Goal: Task Accomplishment & Management: Use online tool/utility

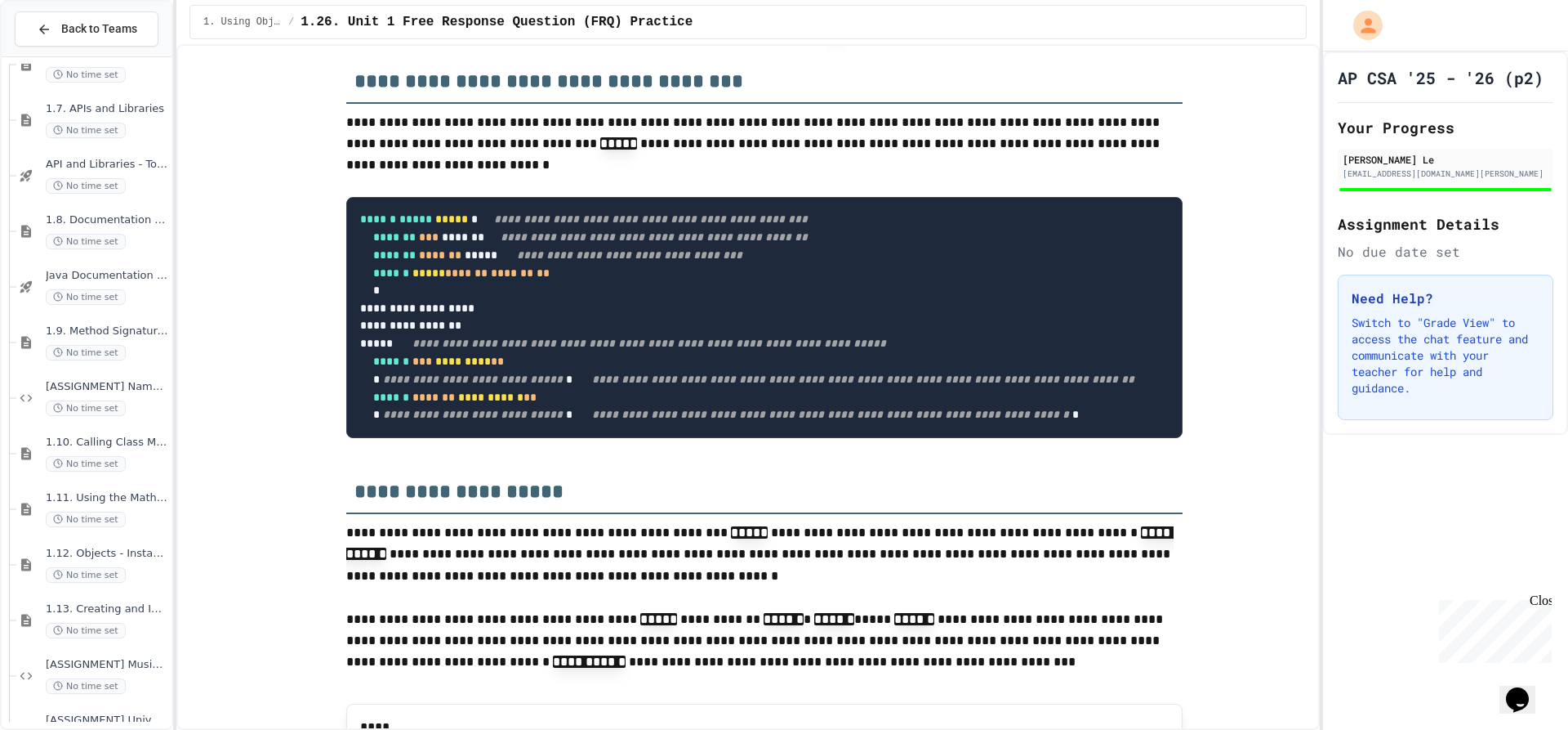
scroll to position [898, 0]
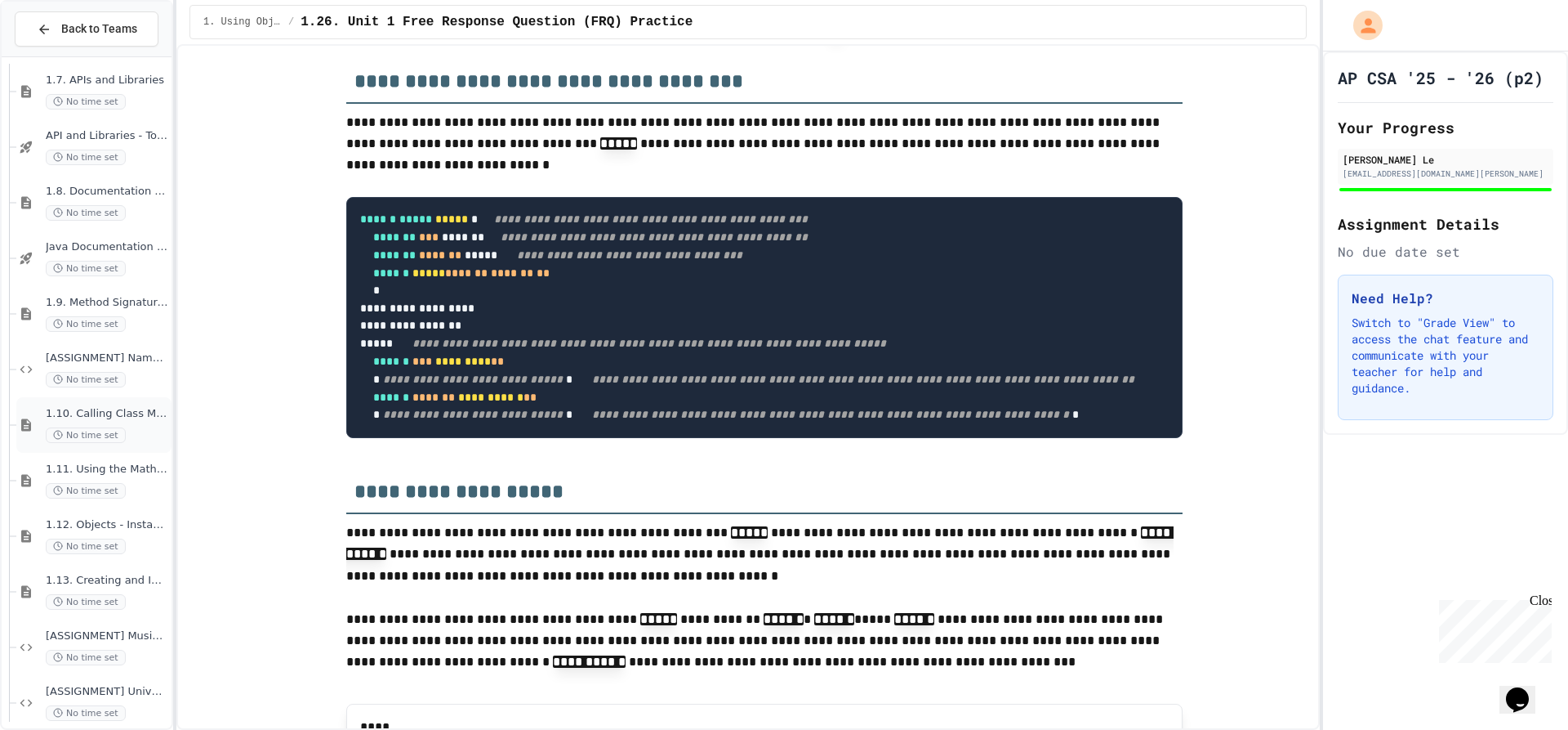
click at [125, 433] on div "No time set" at bounding box center [107, 435] width 123 height 16
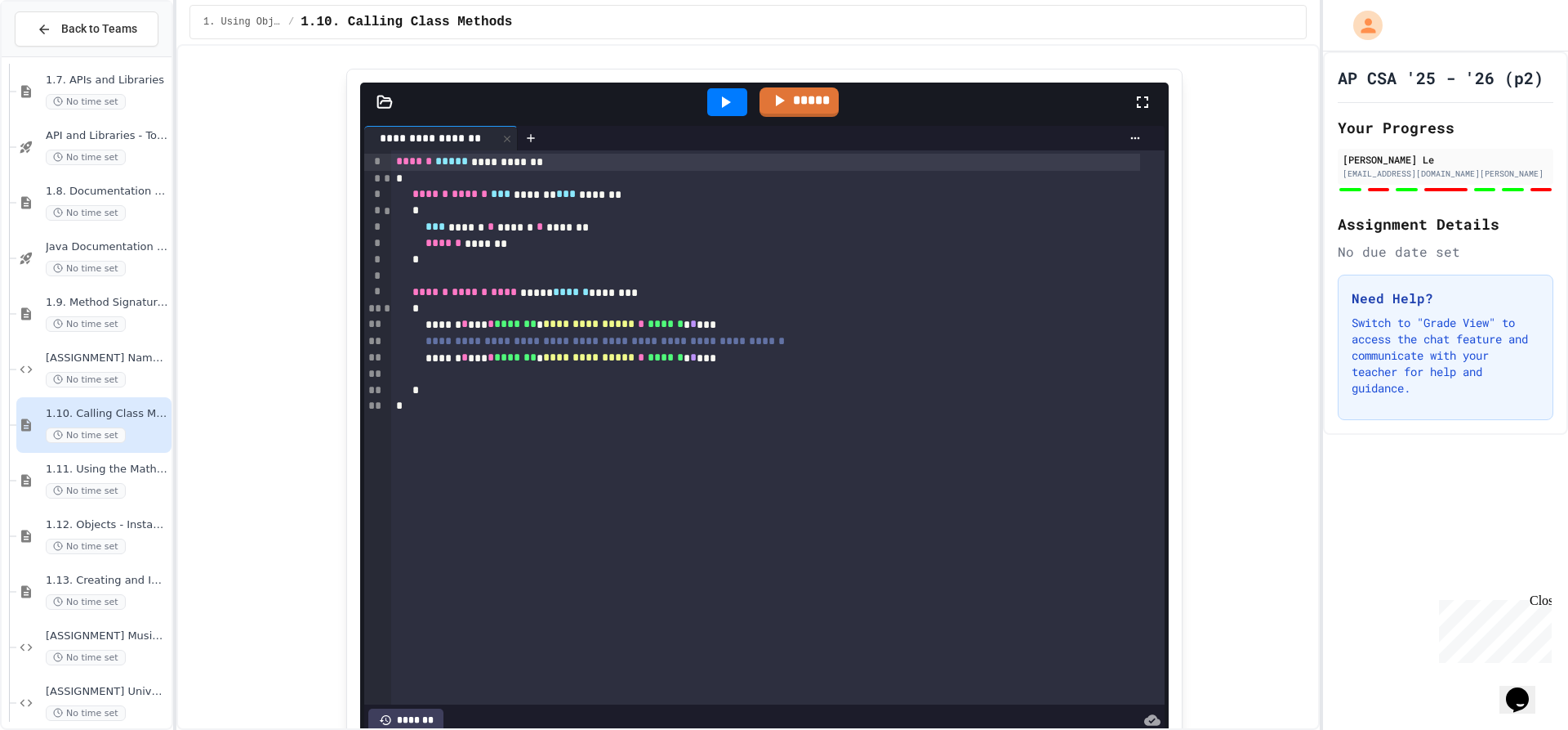
scroll to position [2300, 0]
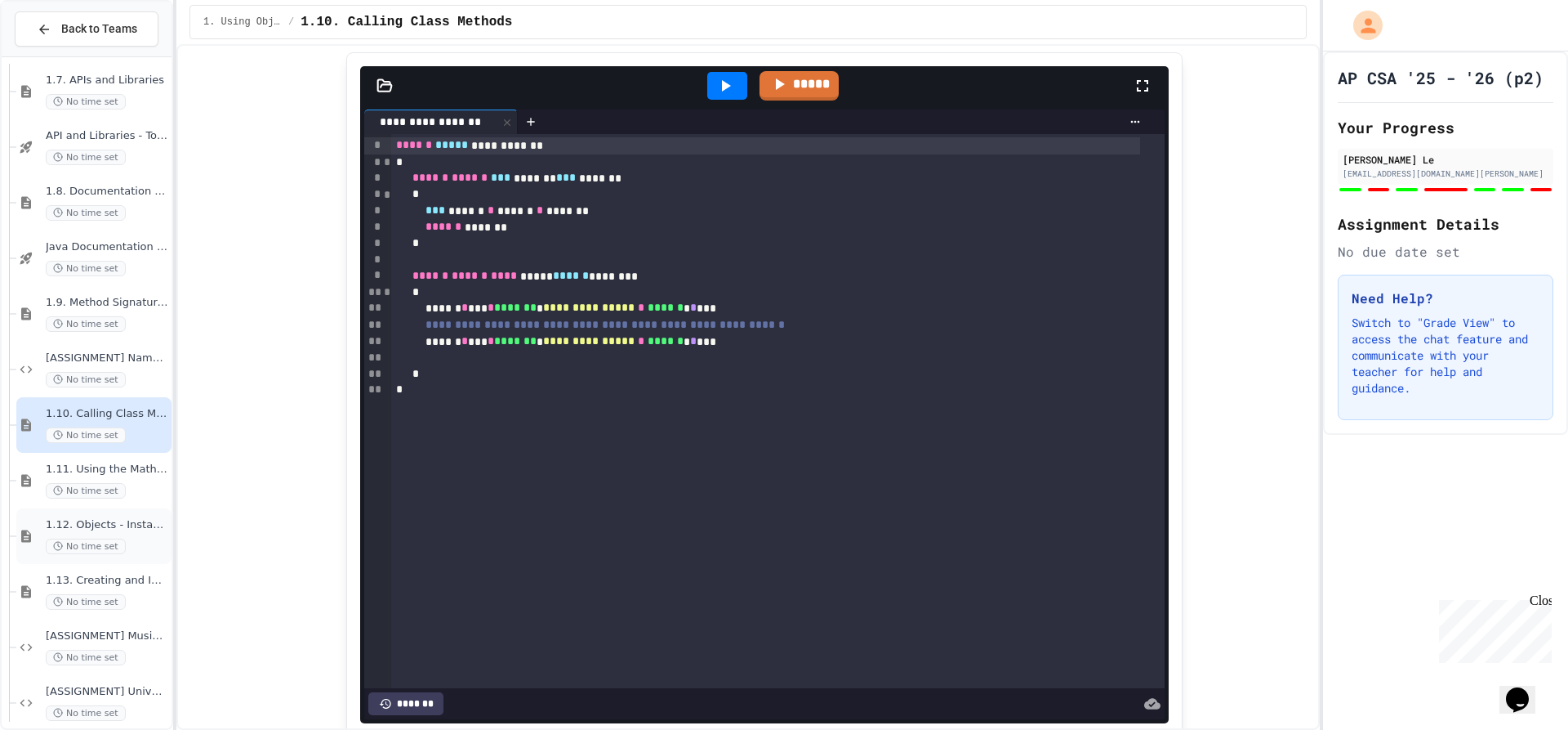
click at [137, 528] on span "1.12. Objects - Instances of Classes" at bounding box center [107, 525] width 123 height 14
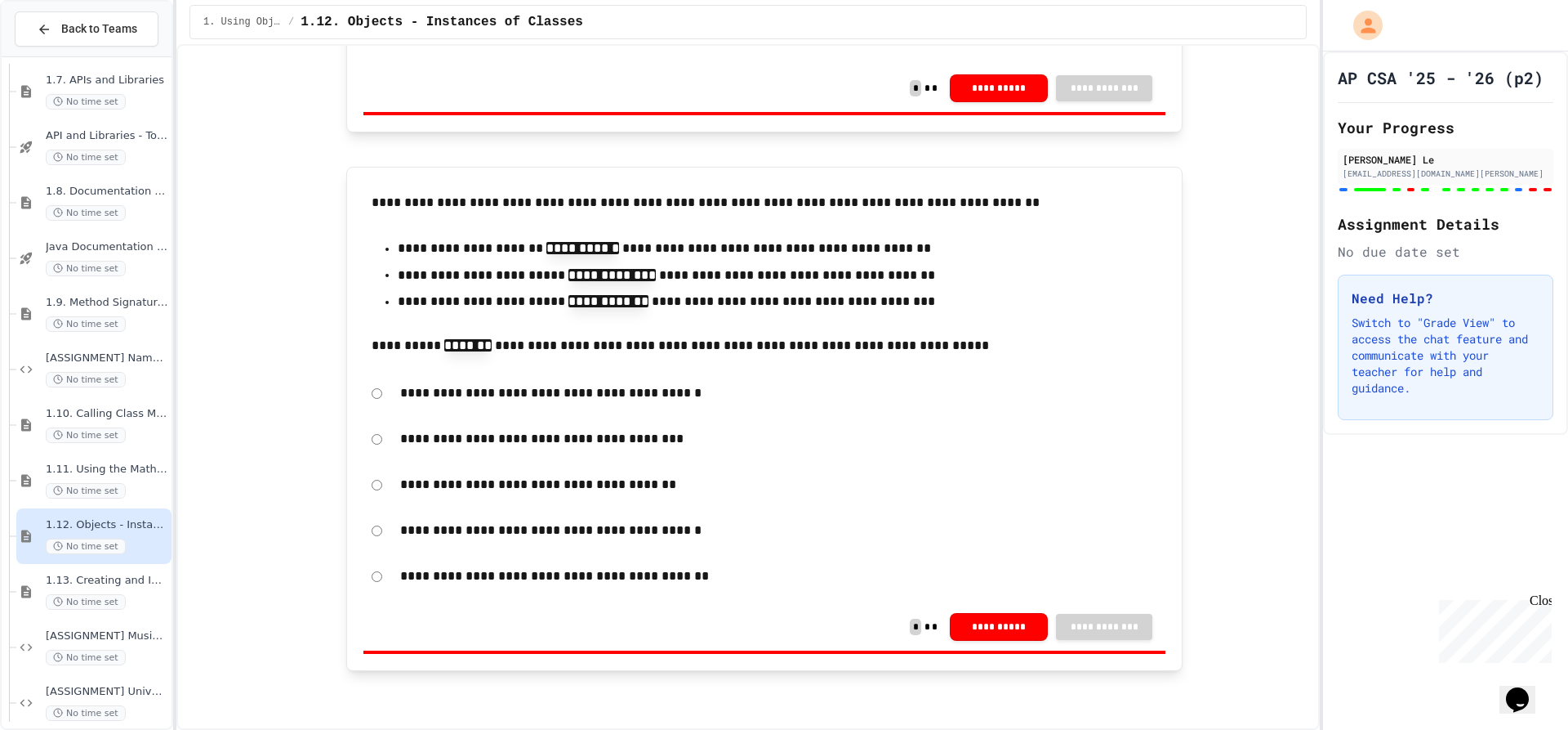
scroll to position [15073, 0]
click at [127, 589] on div "1.13. Creating and Initializing Objects: Constructors No time set" at bounding box center [107, 591] width 123 height 36
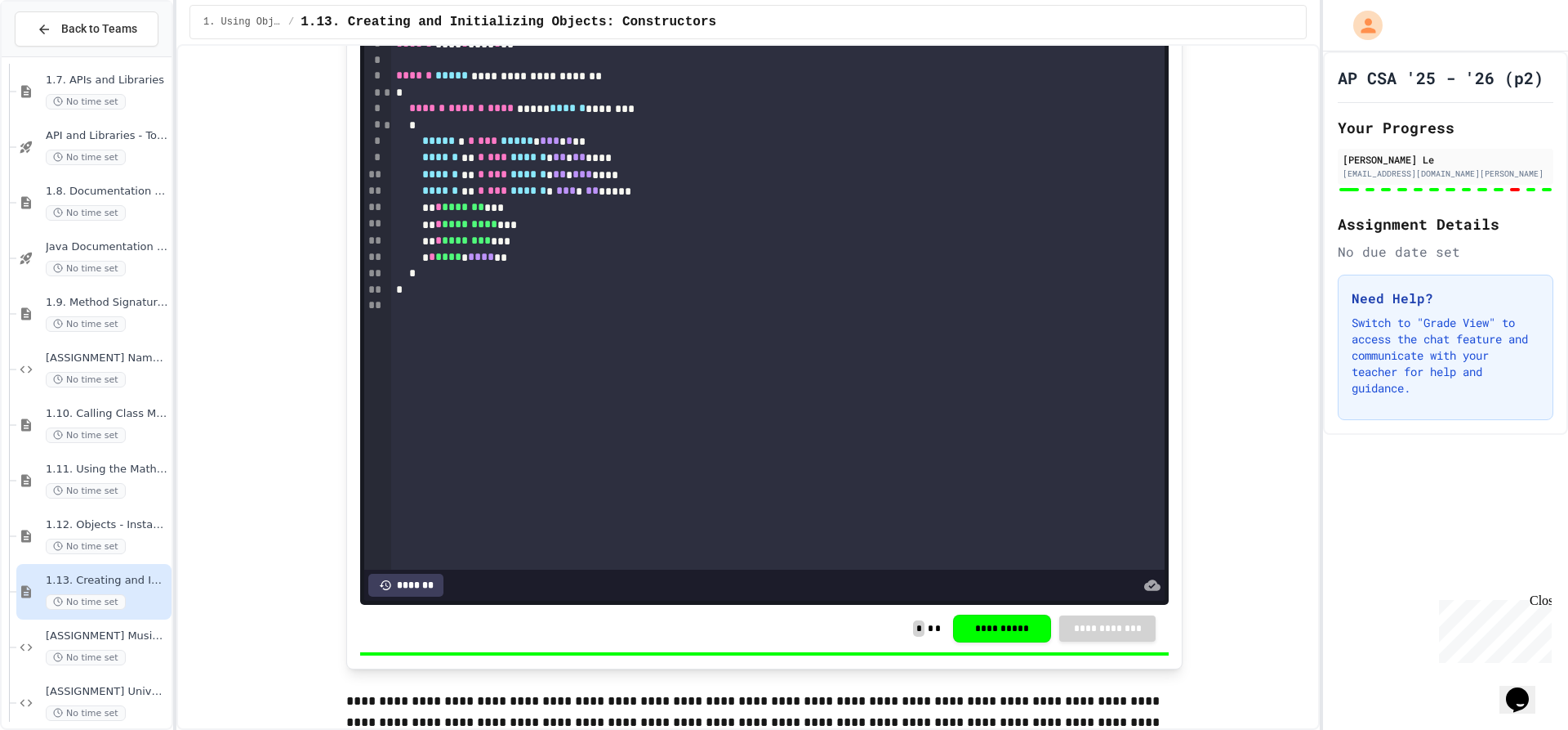
scroll to position [8253, 0]
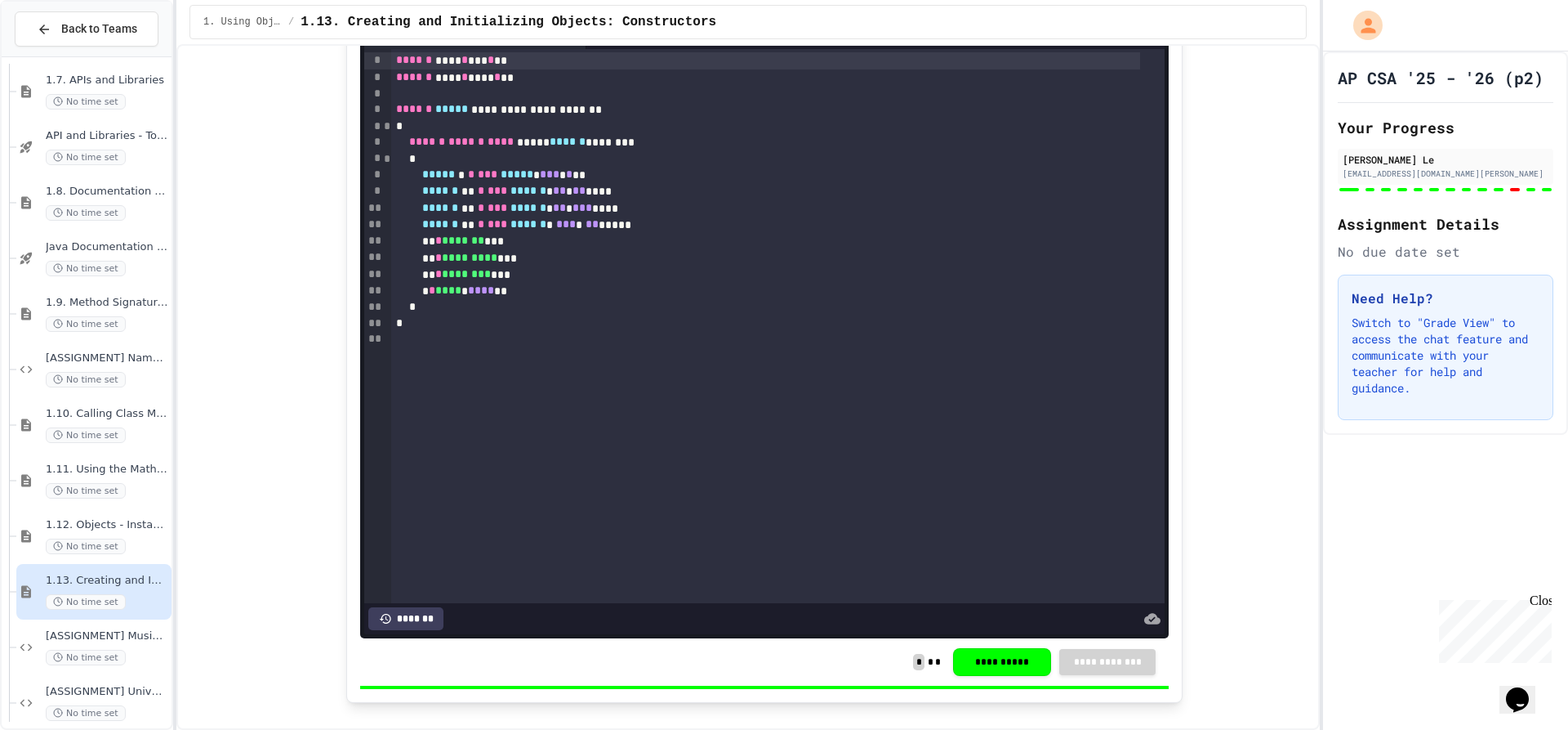
click at [592, 49] on div at bounding box center [600, 37] width 26 height 25
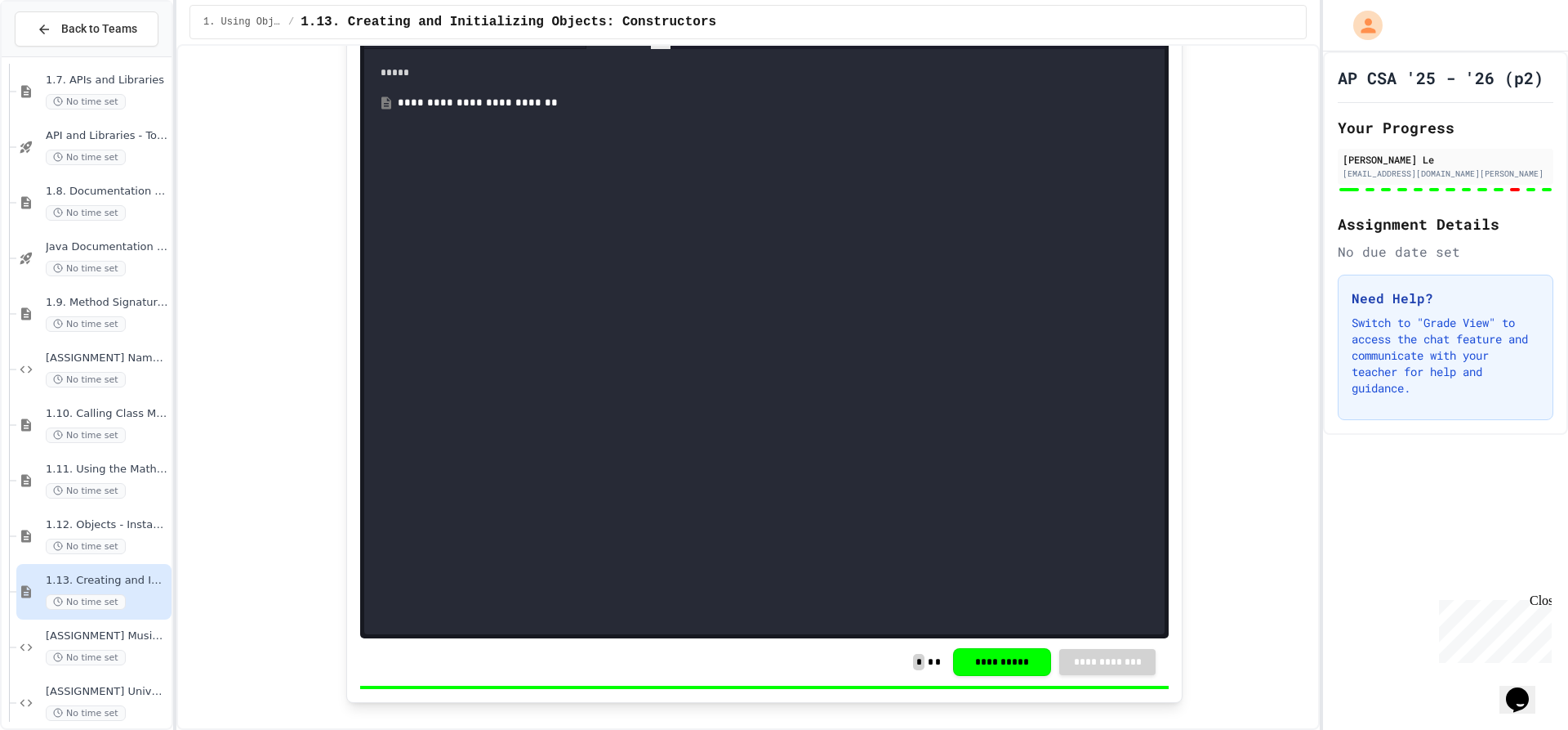
click at [656, 43] on icon at bounding box center [660, 37] width 11 height 11
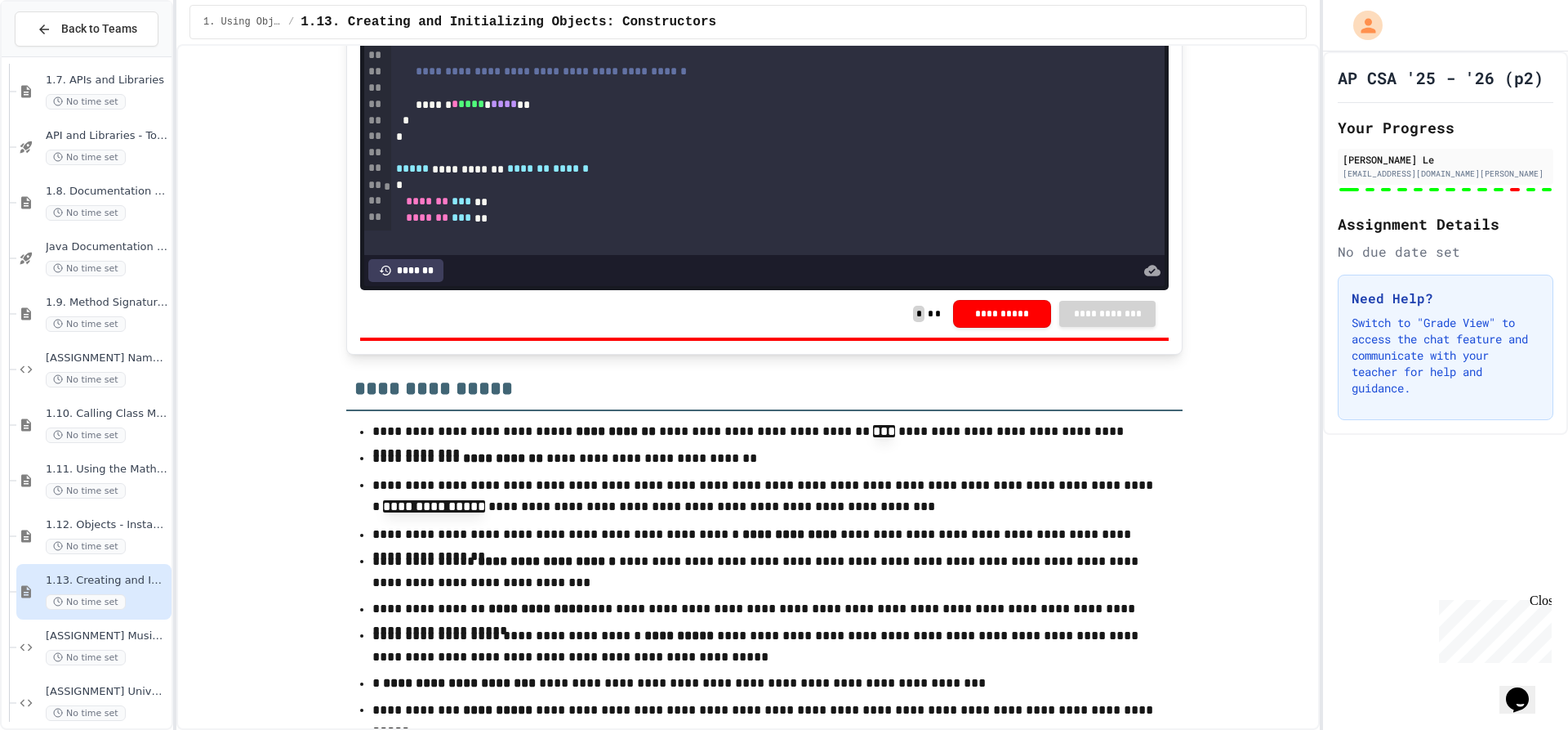
scroll to position [9823, 0]
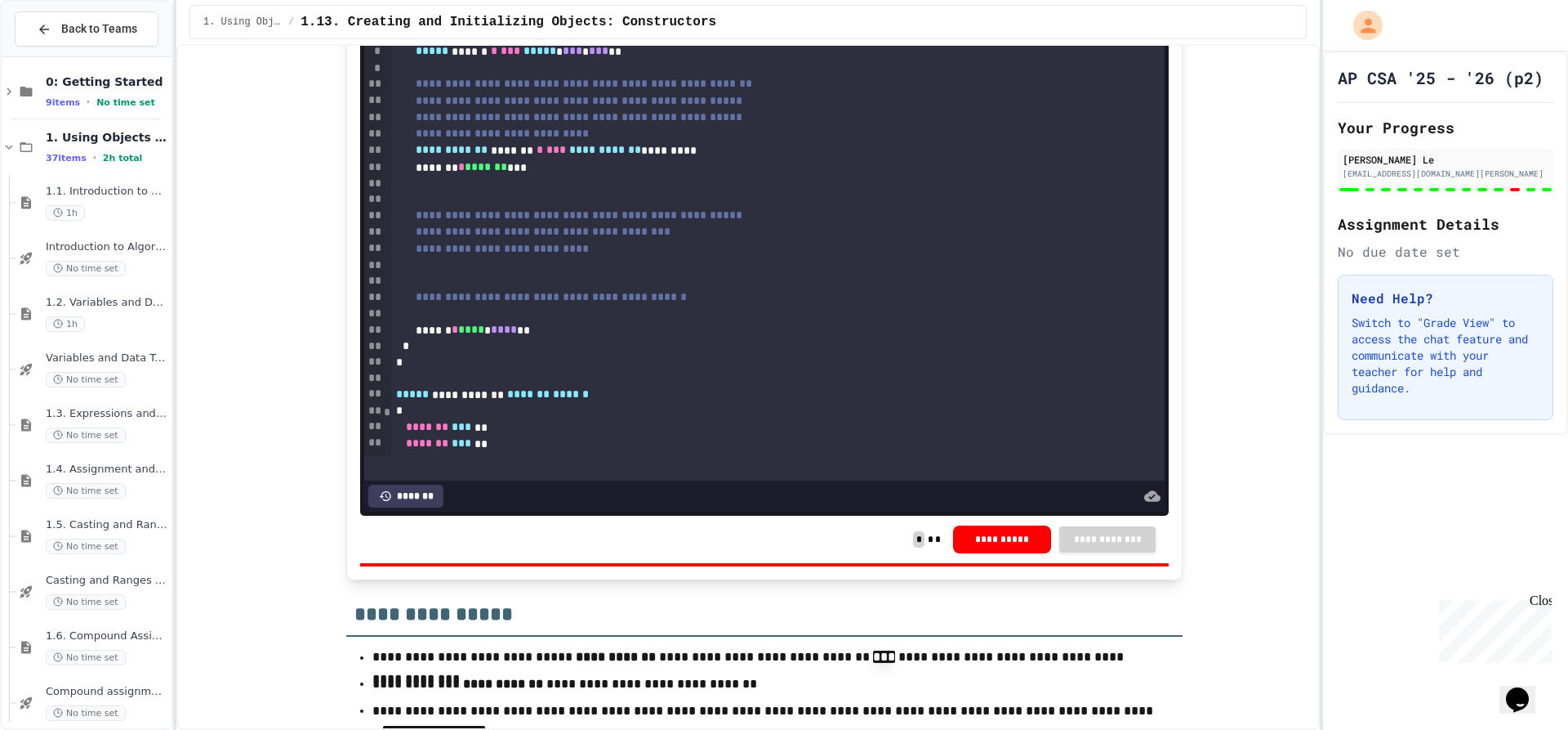
scroll to position [0, 0]
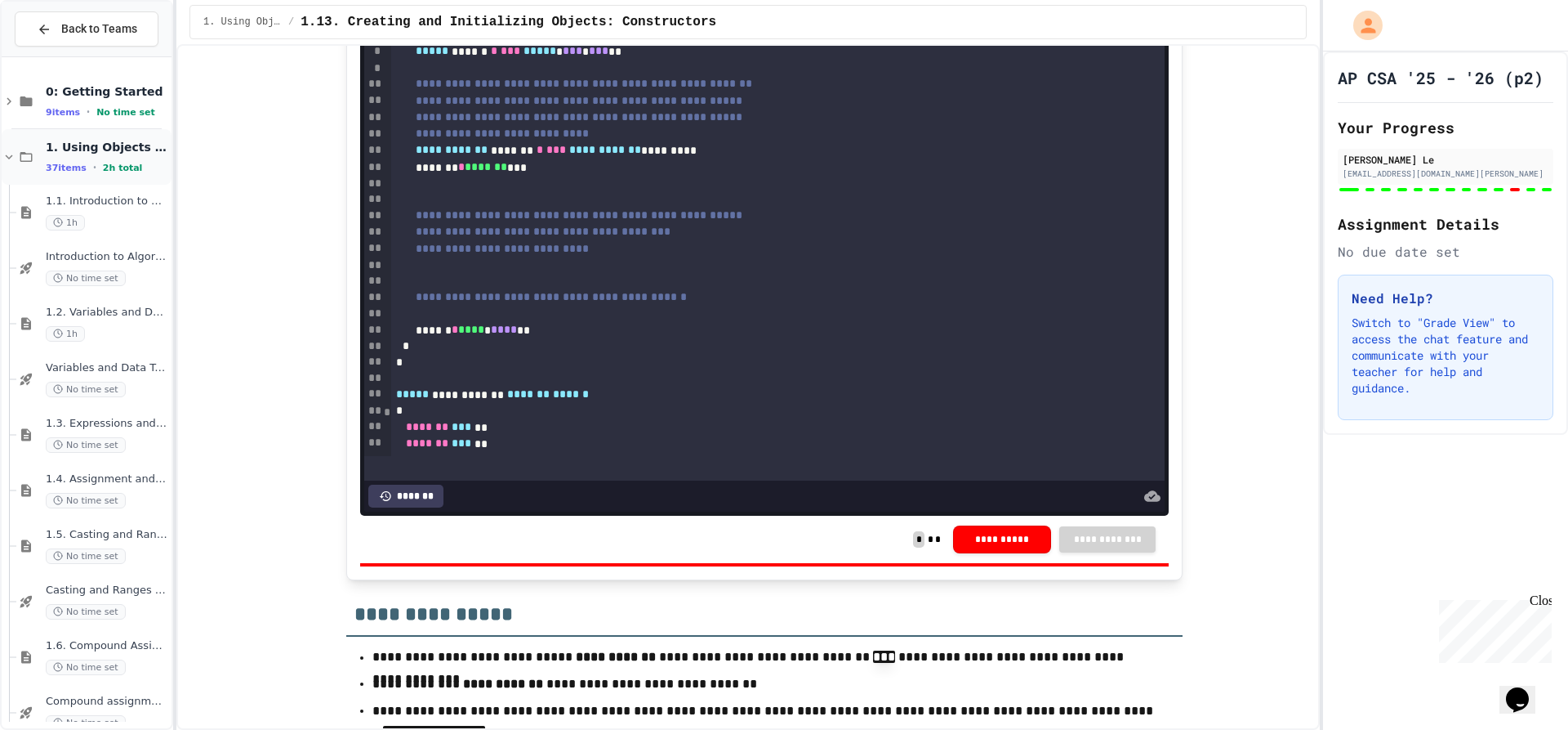
click at [4, 160] on icon at bounding box center [9, 156] width 15 height 15
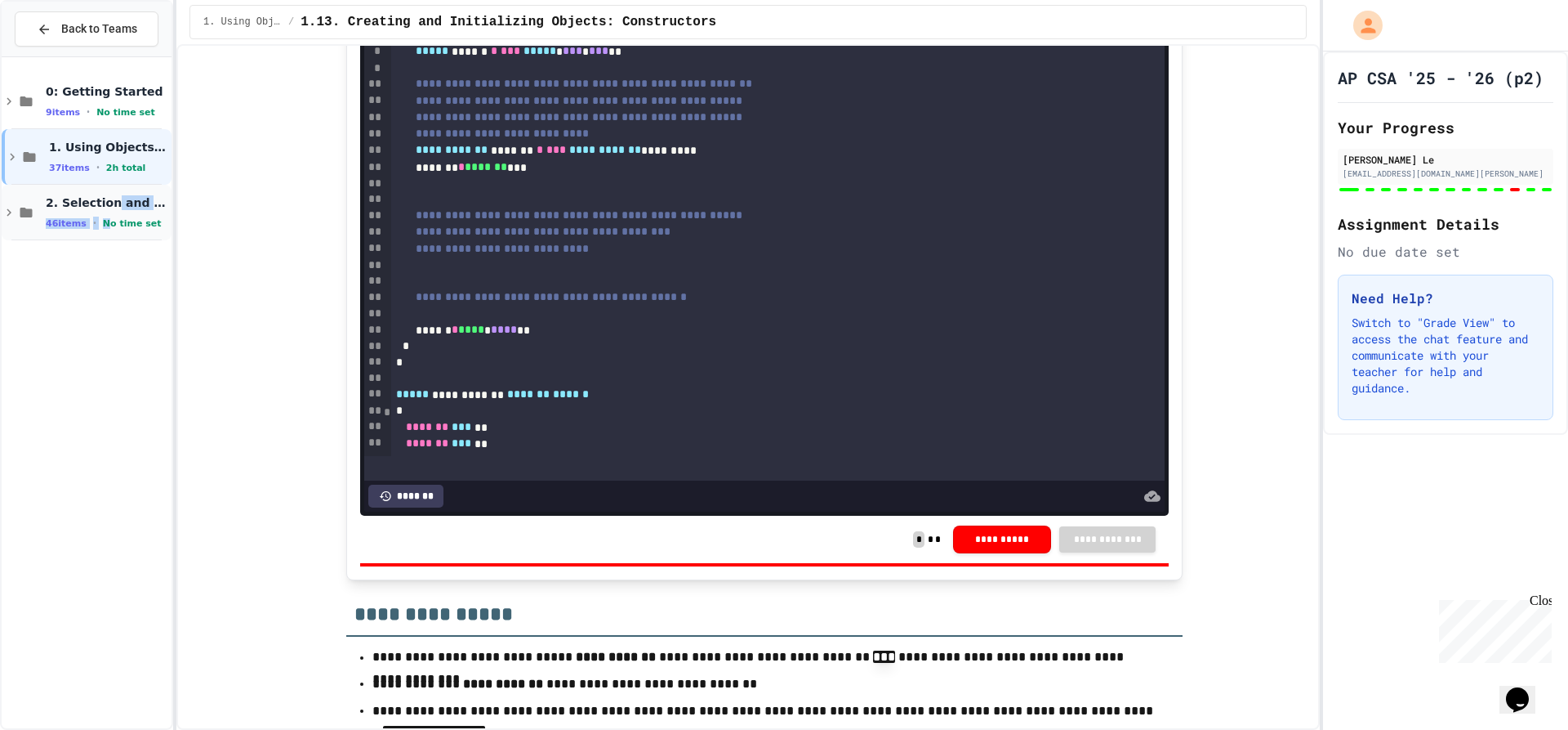
click at [106, 212] on div "2. Selection and Iteration 46 items • No time set" at bounding box center [107, 212] width 123 height 34
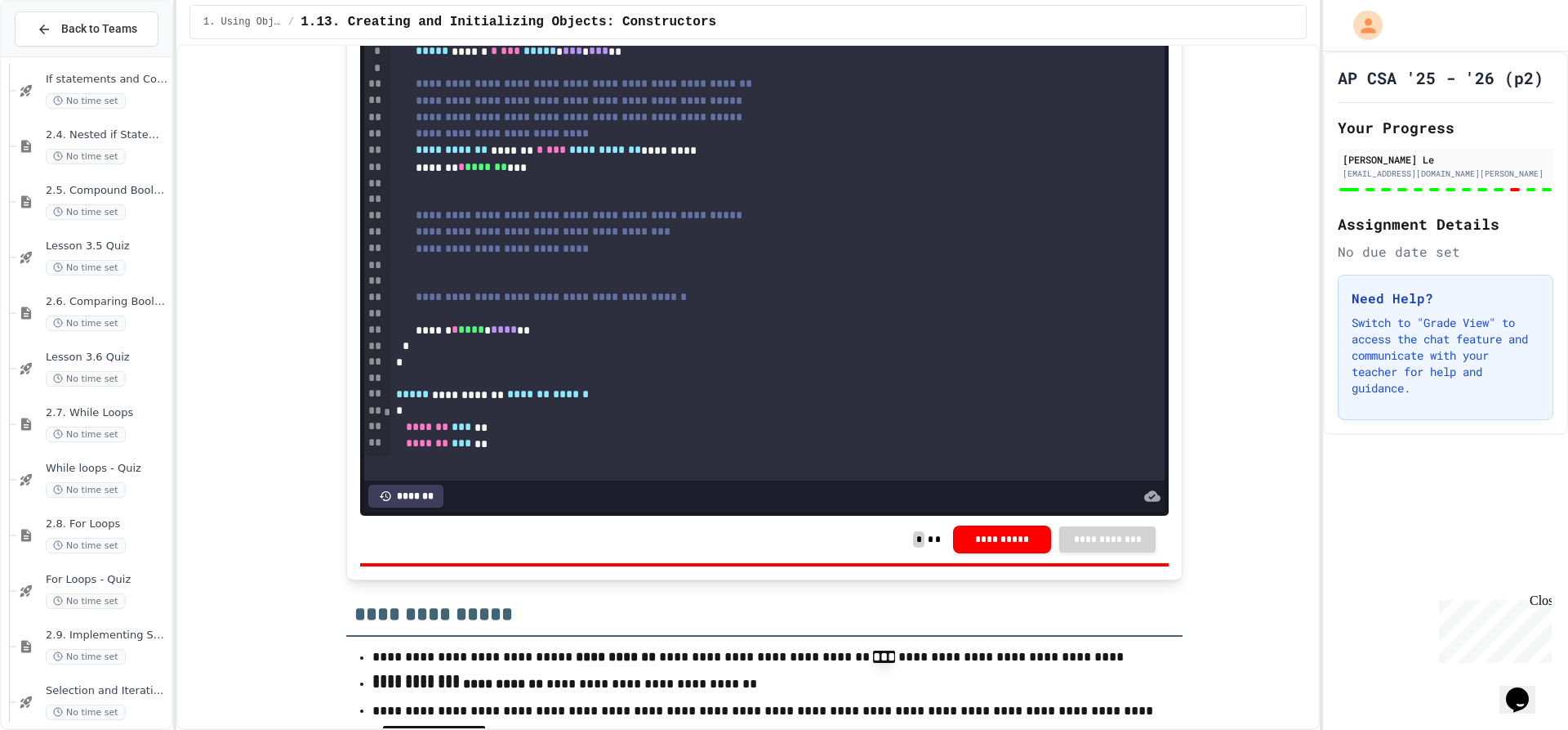
scroll to position [572, 0]
click at [130, 244] on span "Lesson 3.5 Quiz" at bounding box center [107, 240] width 123 height 14
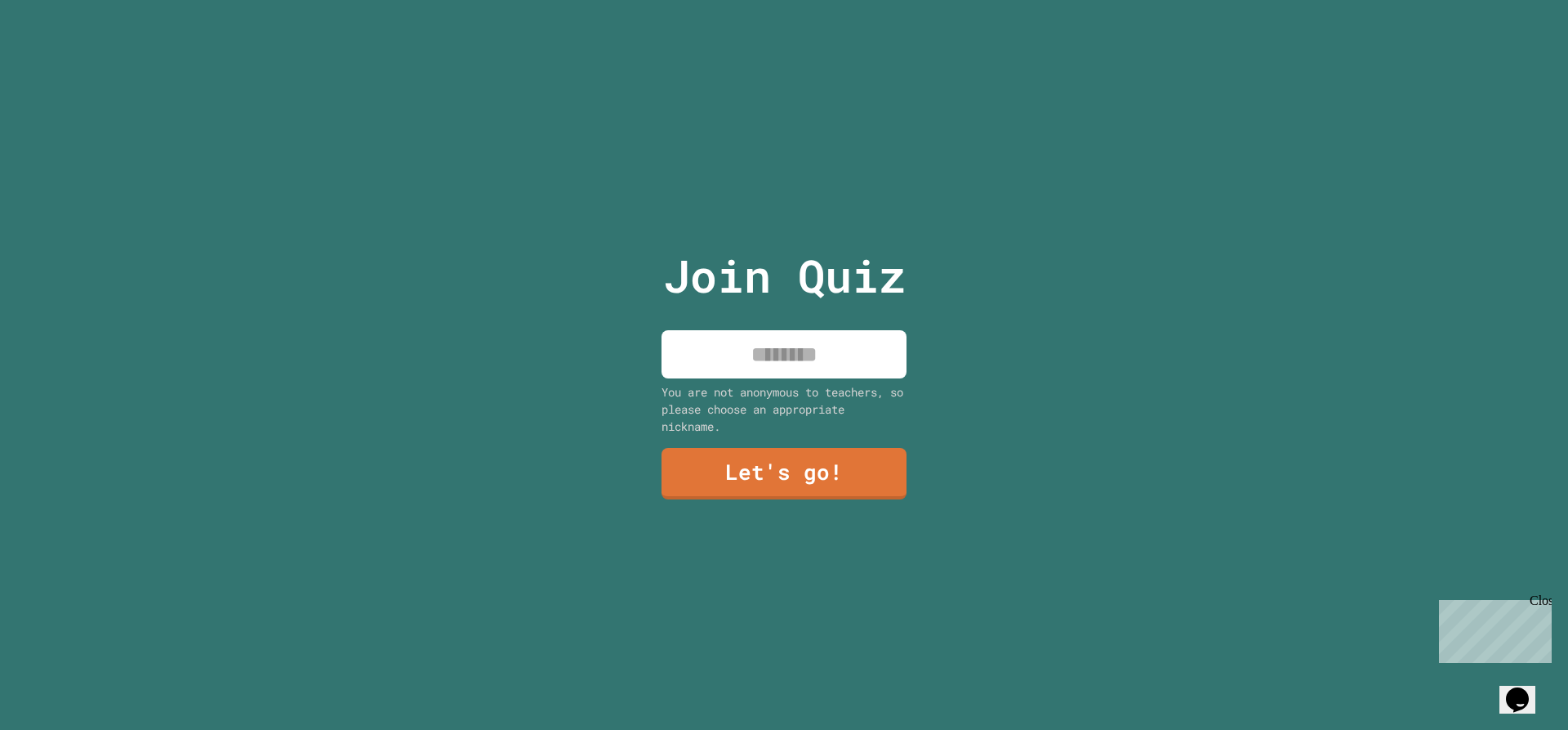
click at [864, 347] on input at bounding box center [783, 354] width 245 height 48
type input "******"
click at [815, 461] on link "Let's go!" at bounding box center [784, 472] width 242 height 54
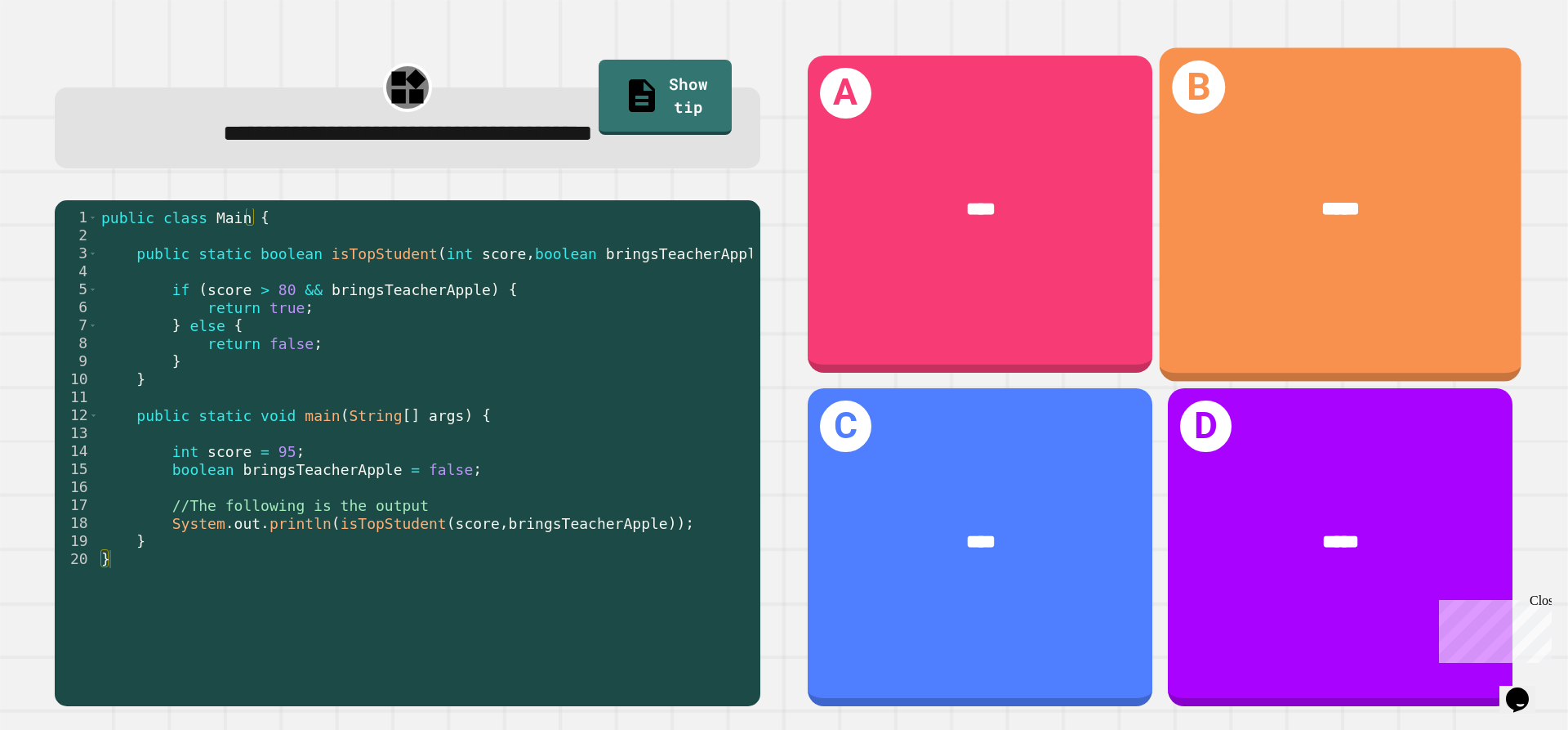
click at [1401, 223] on div "*****" at bounding box center [1340, 209] width 362 height 110
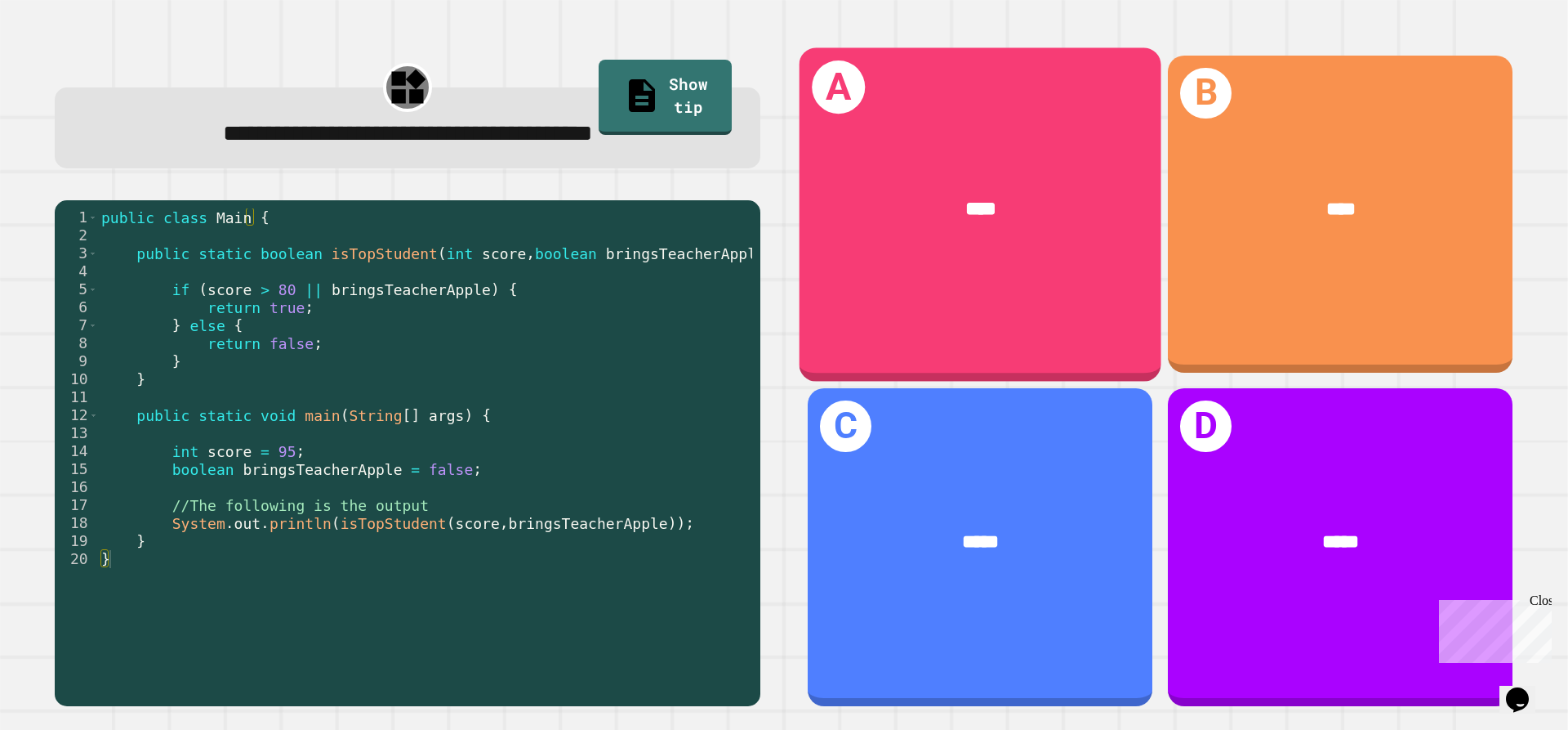
click at [981, 198] on span "****" at bounding box center [980, 208] width 31 height 19
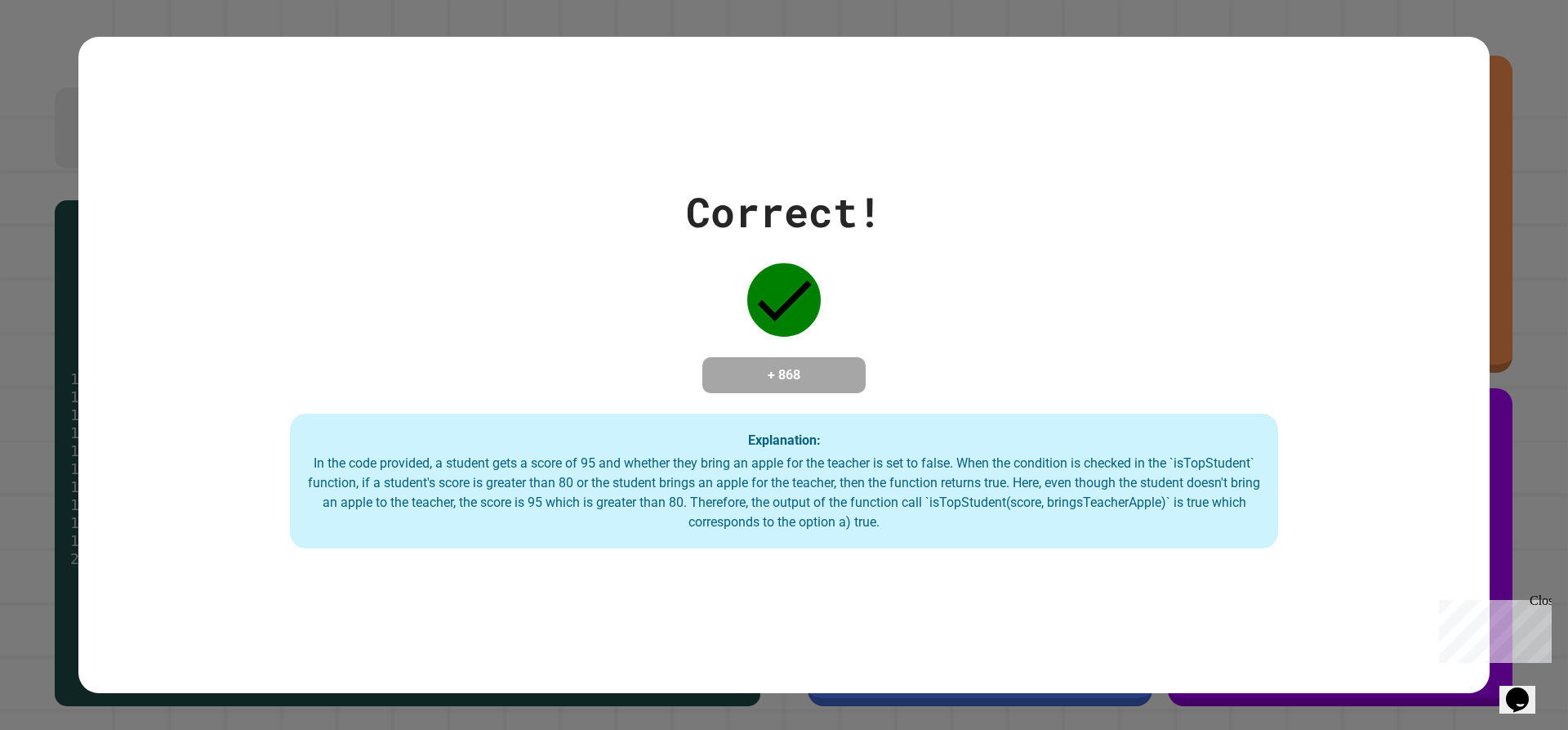
click at [937, 508] on div "In the code provided, a student gets a score of 95 and whether they bring an ap…" at bounding box center [784, 492] width 956 height 78
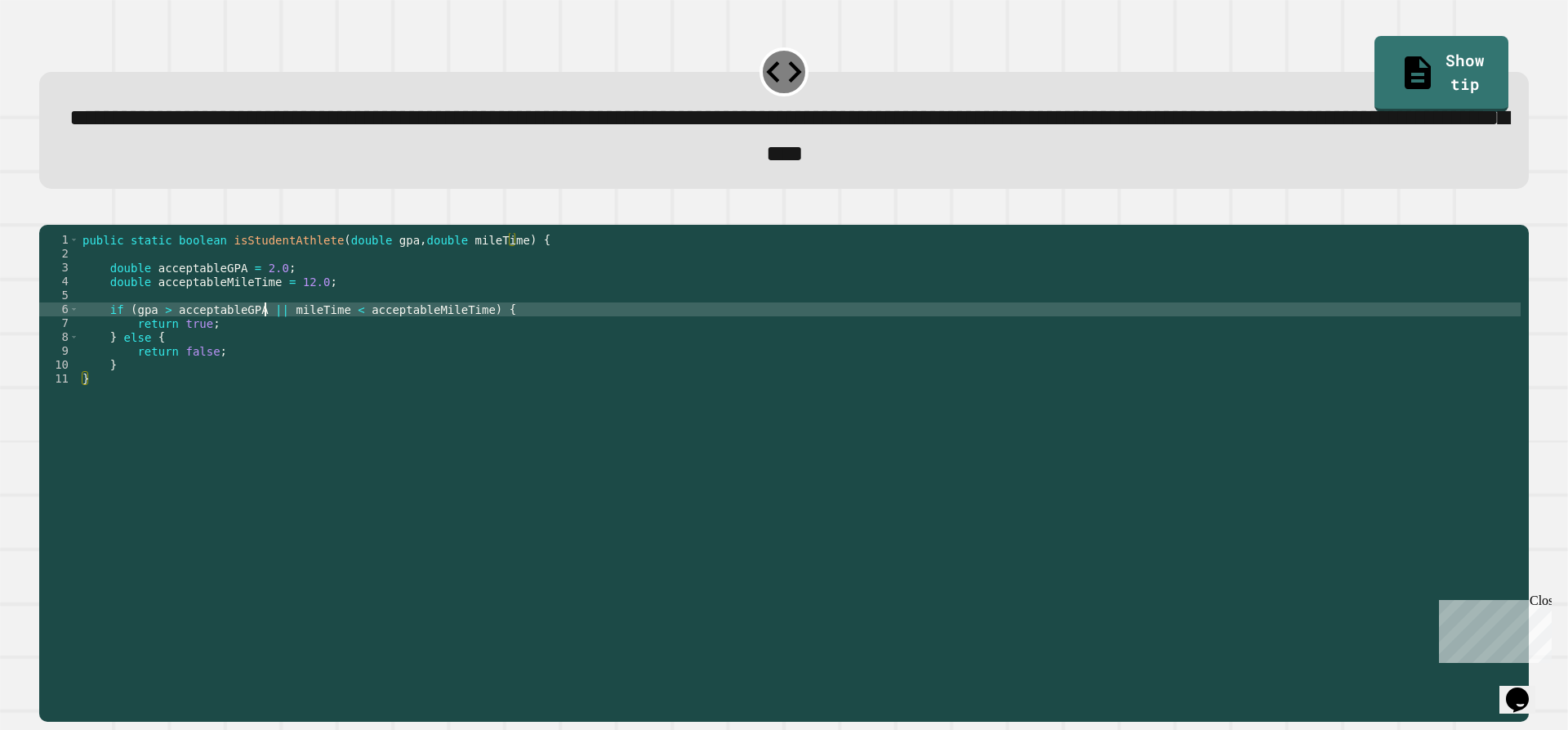
click at [267, 333] on div "public static boolean isStudentAthlete ( double gpa , double mileTime ) { doubl…" at bounding box center [800, 454] width 1442 height 445
click at [275, 338] on div "public static boolean isStudentAthlete ( double gpa , double mileTime ) { doubl…" at bounding box center [800, 454] width 1442 height 445
click at [270, 339] on div "public static boolean isStudentAthlete ( double gpa , double mileTime ) { doubl…" at bounding box center [800, 454] width 1442 height 445
type textarea "**********"
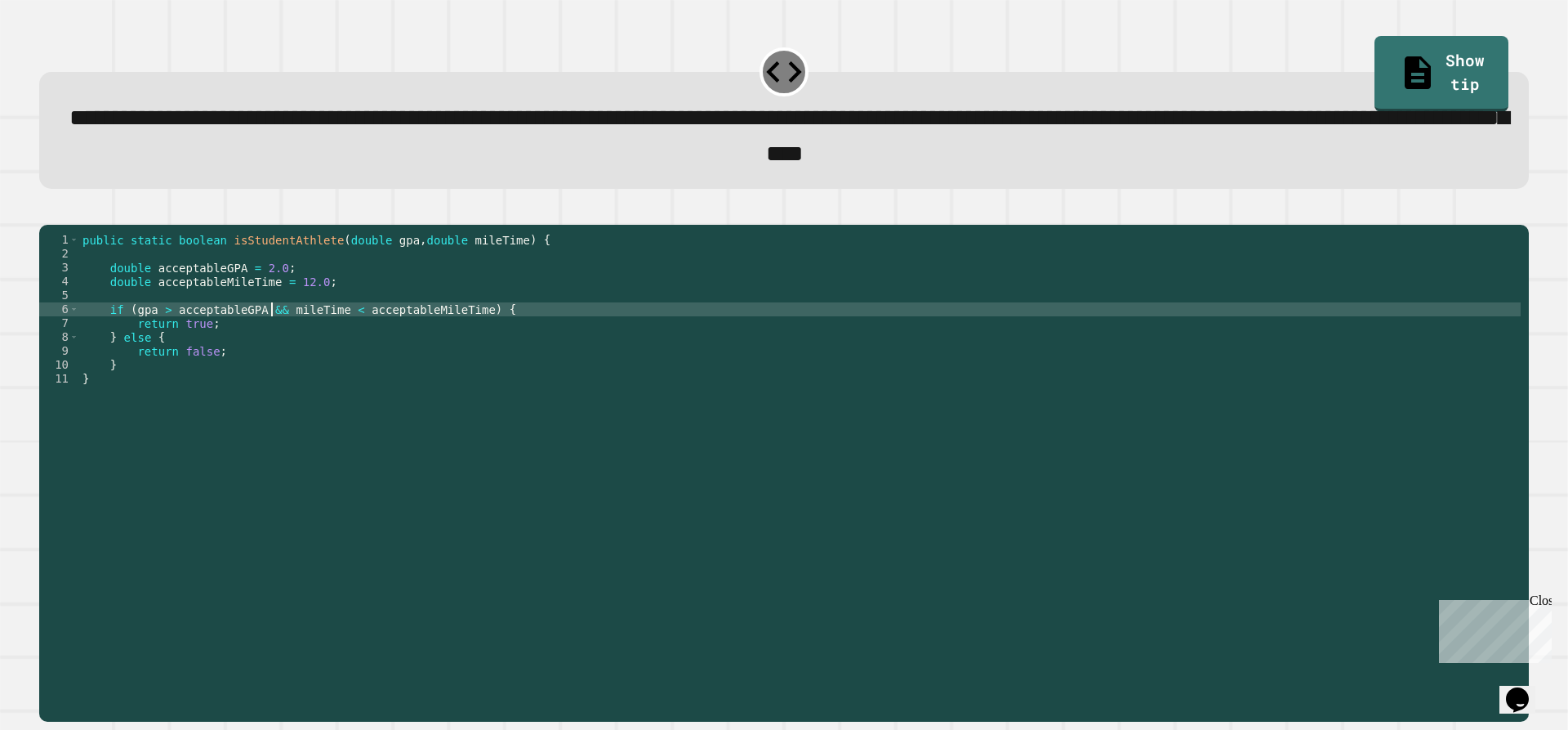
click at [47, 211] on button "button" at bounding box center [47, 211] width 0 height 0
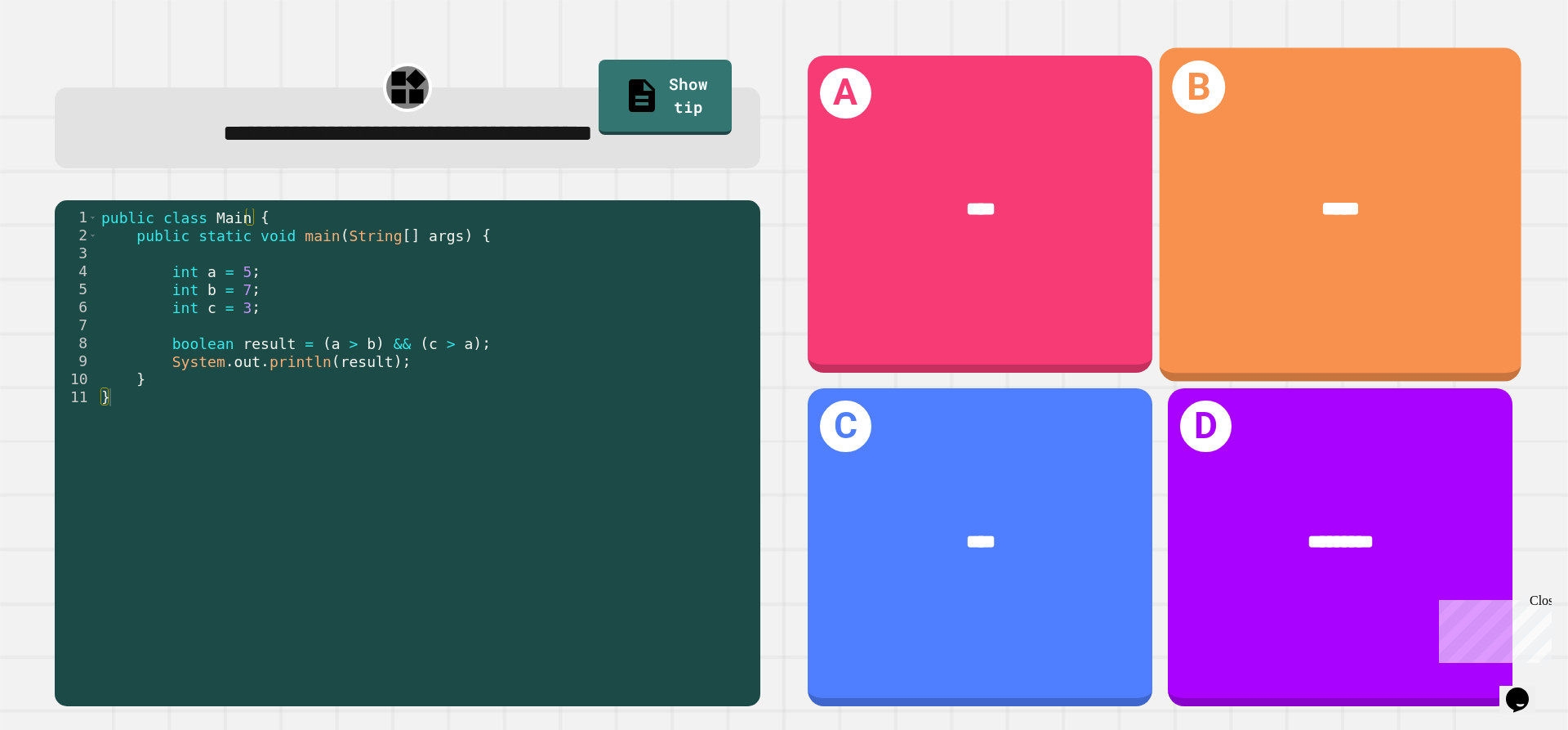
click at [1278, 229] on div "*****" at bounding box center [1340, 209] width 362 height 110
